Goal: Transaction & Acquisition: Subscribe to service/newsletter

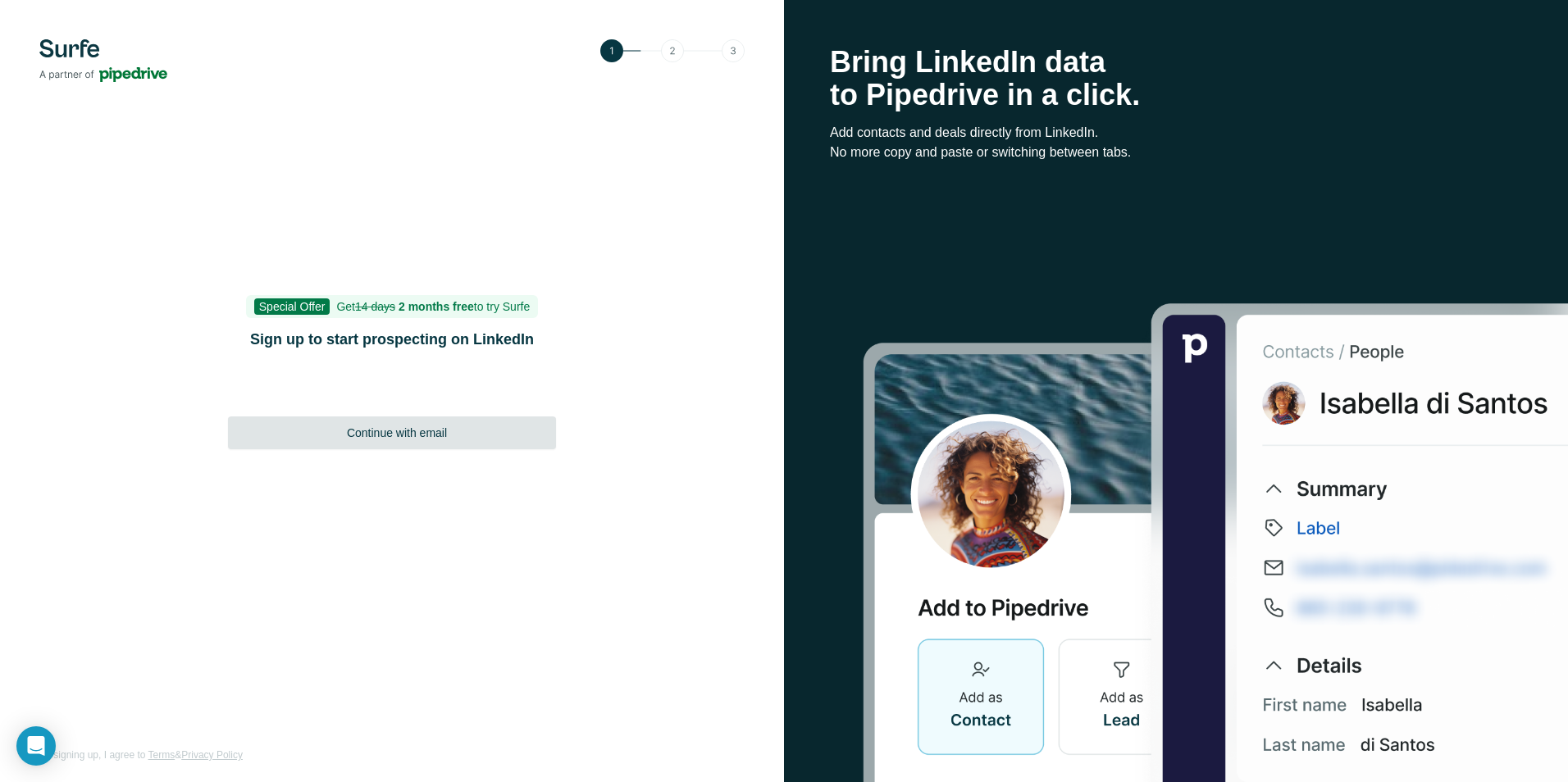
click at [440, 439] on span "Continue with email" at bounding box center [397, 433] width 100 height 17
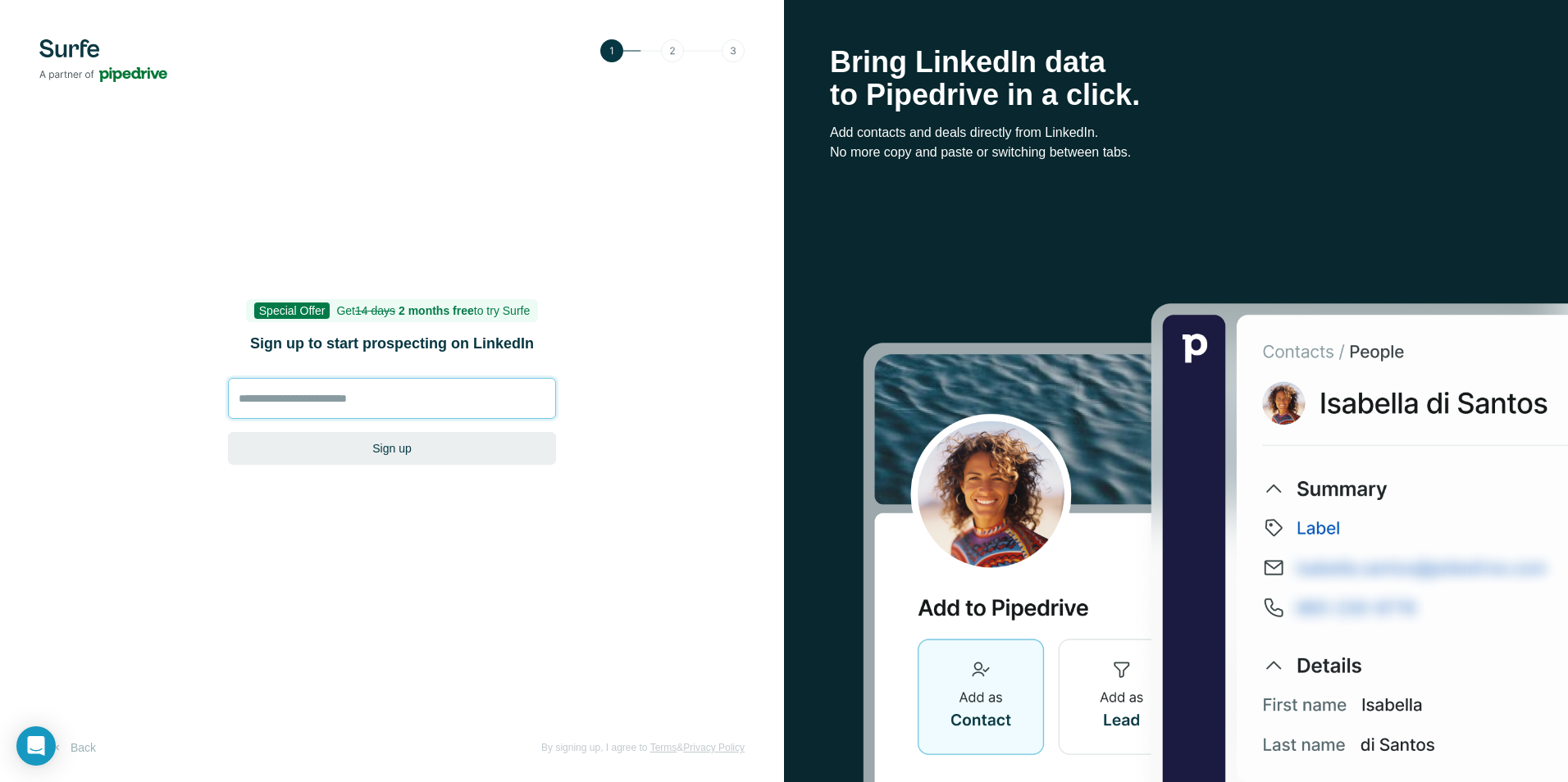
click at [382, 401] on input at bounding box center [392, 398] width 328 height 41
type input "**********"
click at [443, 452] on button "Sign up" at bounding box center [392, 447] width 328 height 33
